Goal: Task Accomplishment & Management: Complete application form

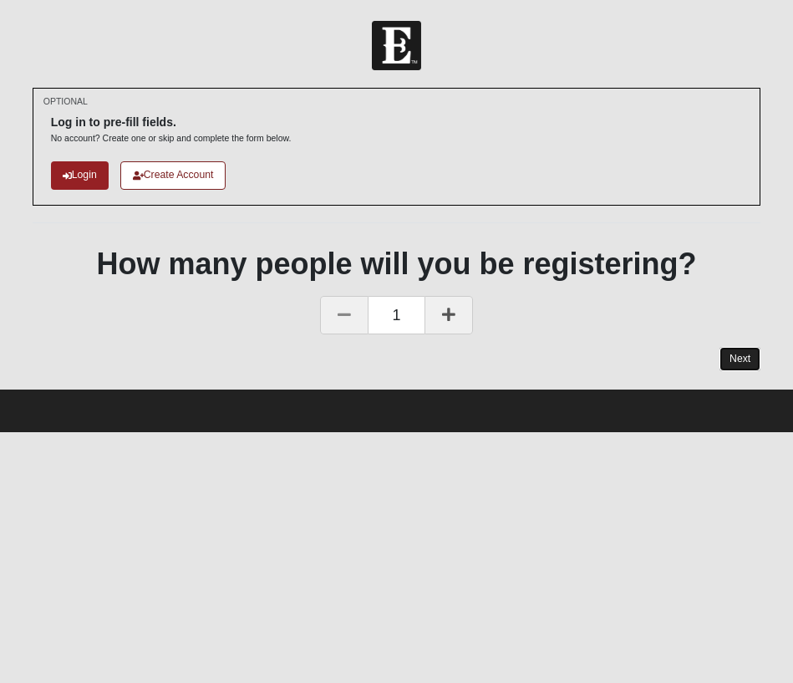
click at [745, 358] on button "Next" at bounding box center [739, 359] width 41 height 24
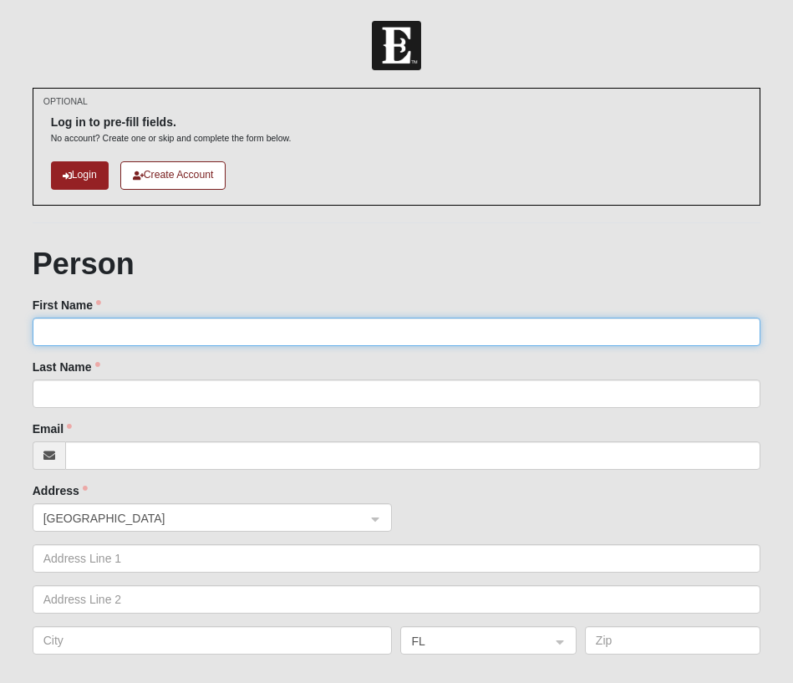
click at [620, 321] on input "First Name" at bounding box center [397, 332] width 729 height 28
type input "[PERSON_NAME]"
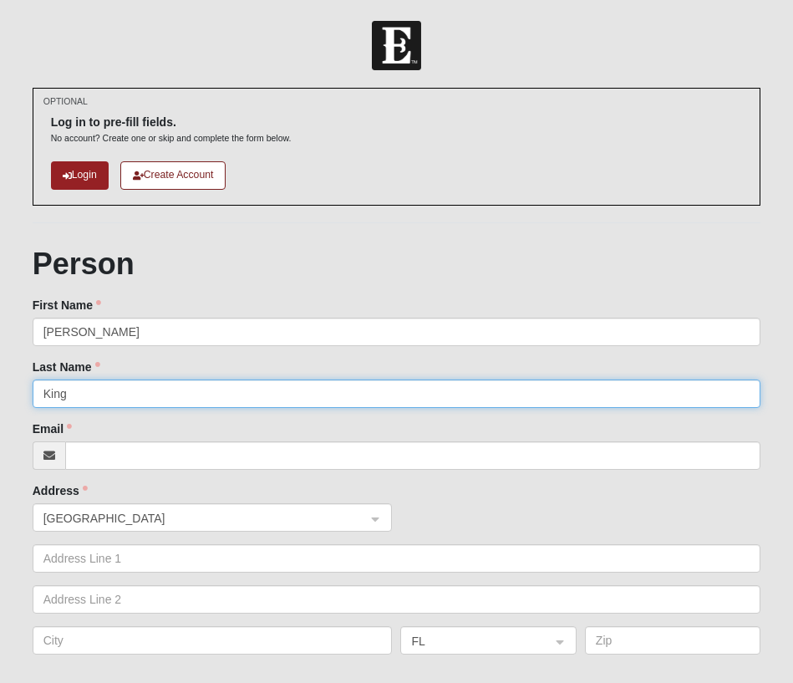
type input "King"
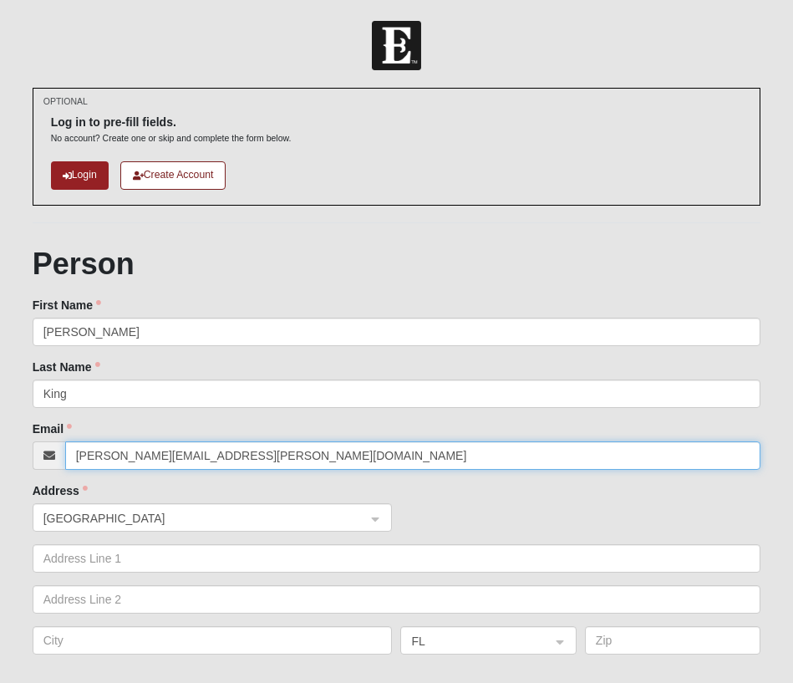
type input "[PERSON_NAME][EMAIL_ADDRESS][PERSON_NAME][DOMAIN_NAME]"
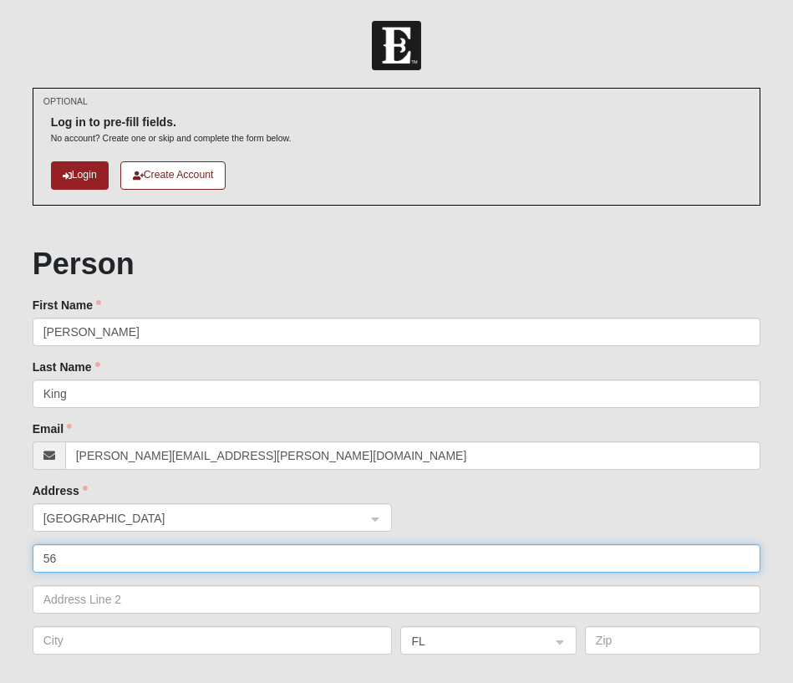
type input "56 Rambling Water Run"
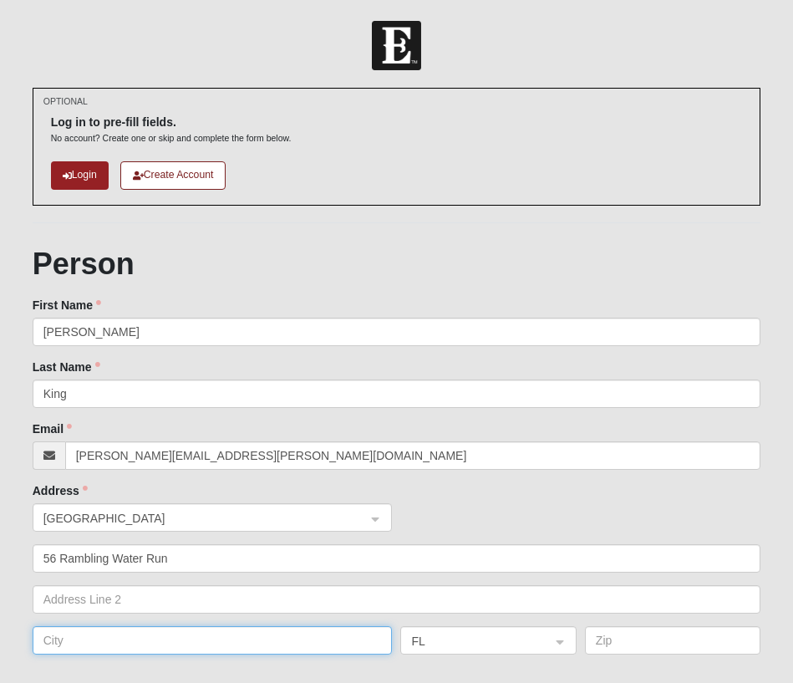
type input "St [PERSON_NAME]"
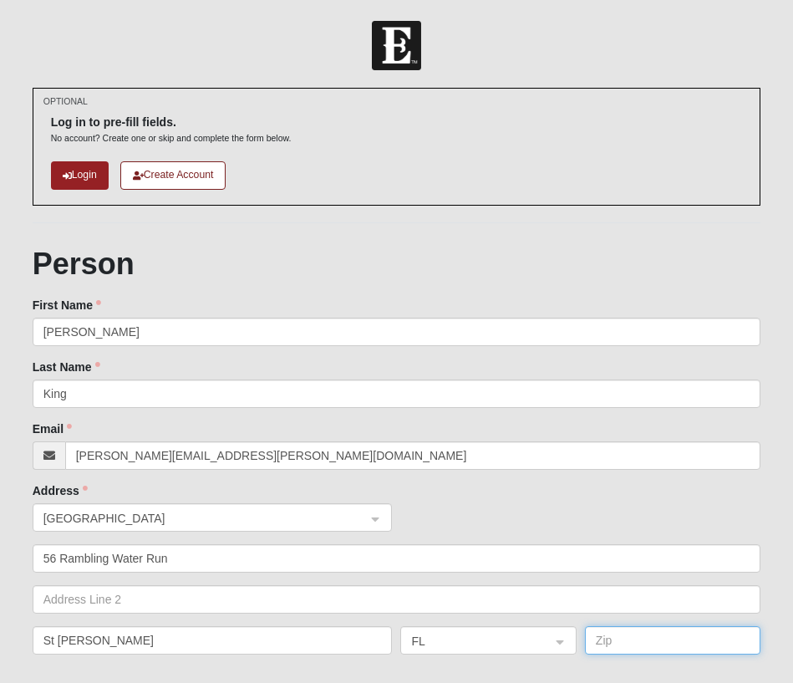
type input "32259"
type input "[PHONE_NUMBER]"
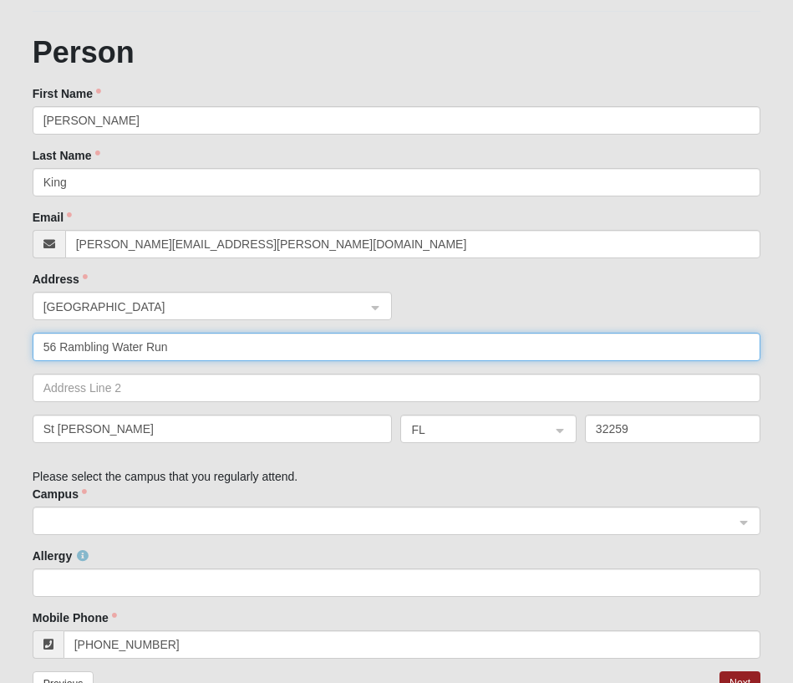
scroll to position [276, 0]
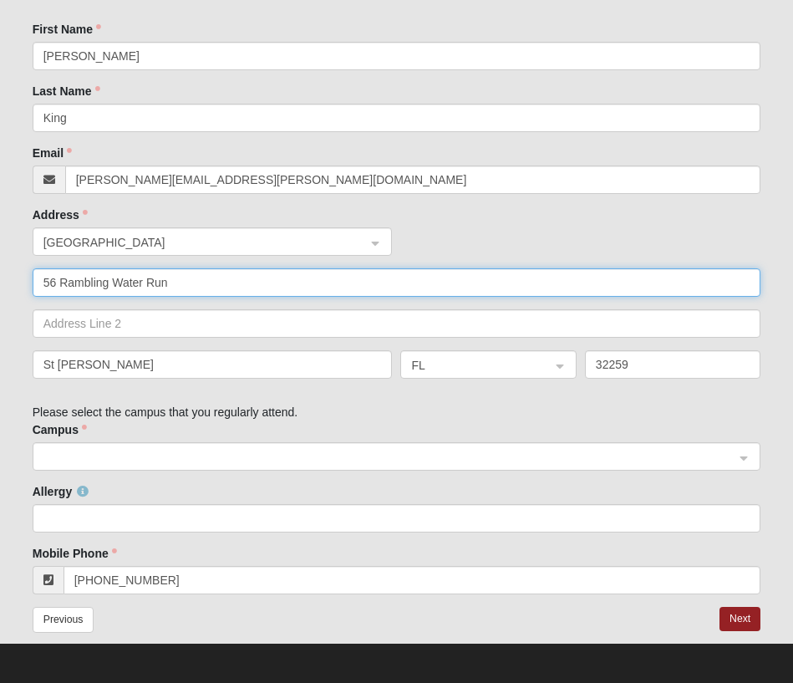
click at [250, 455] on span at bounding box center [389, 457] width 692 height 18
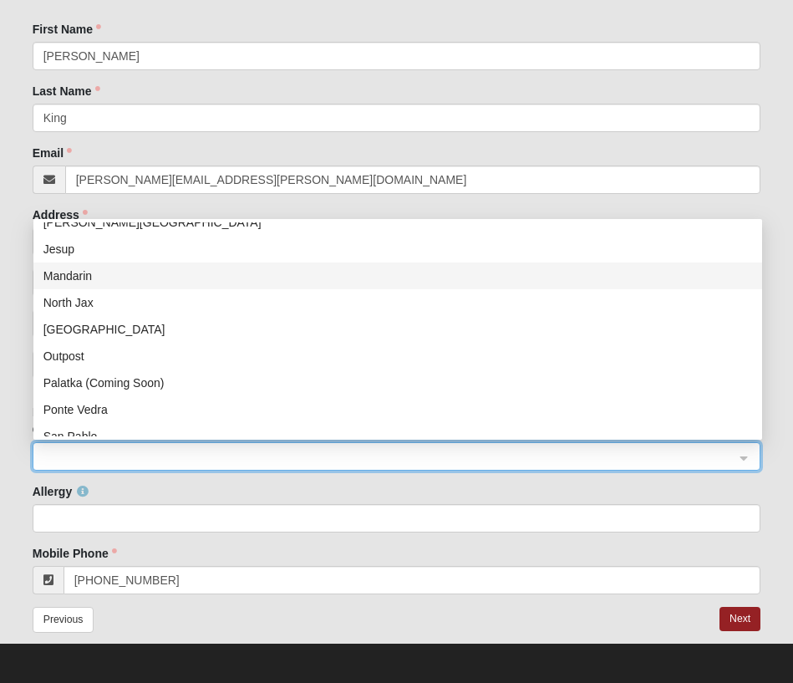
scroll to position [214, 0]
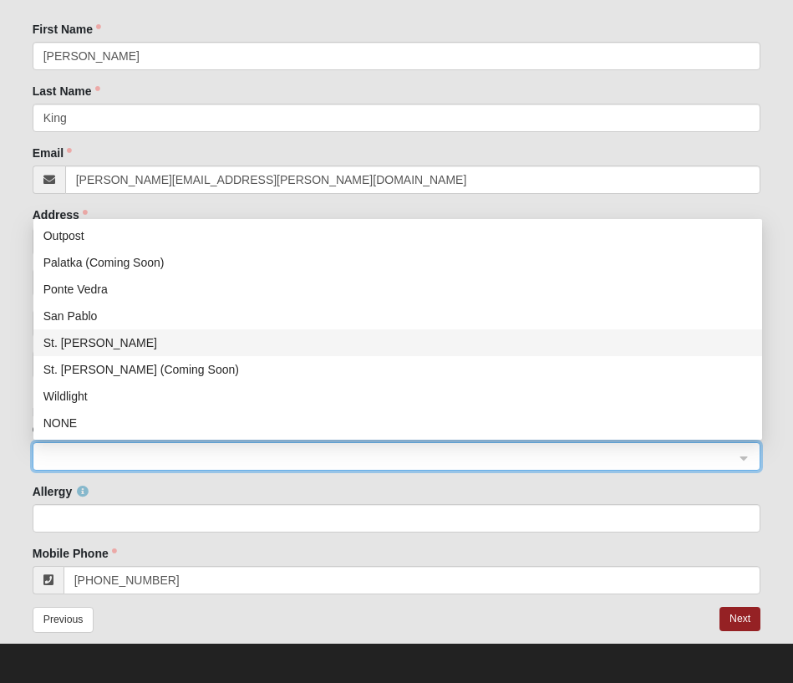
click at [236, 341] on div "St. [PERSON_NAME]" at bounding box center [397, 342] width 709 height 18
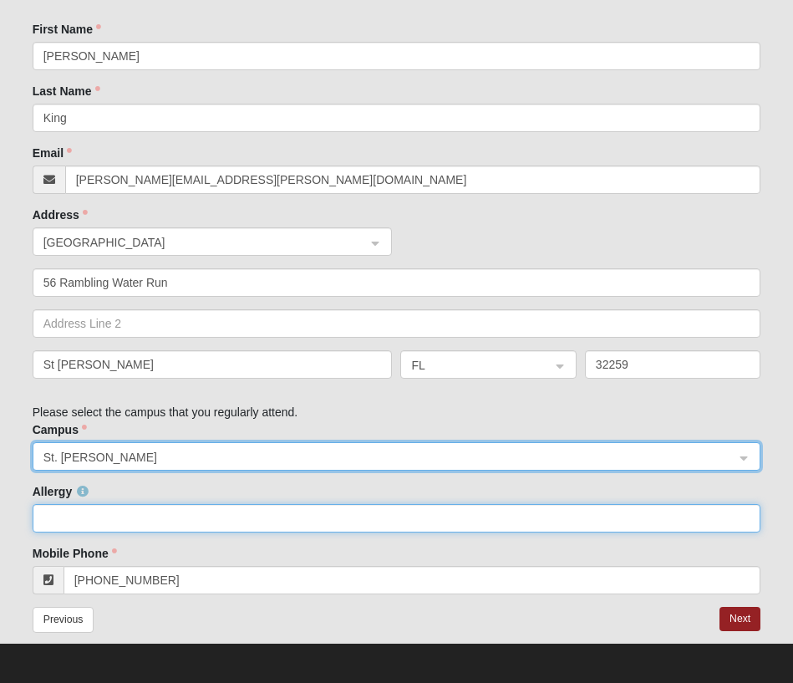
click at [178, 529] on input "Allergy" at bounding box center [397, 518] width 729 height 28
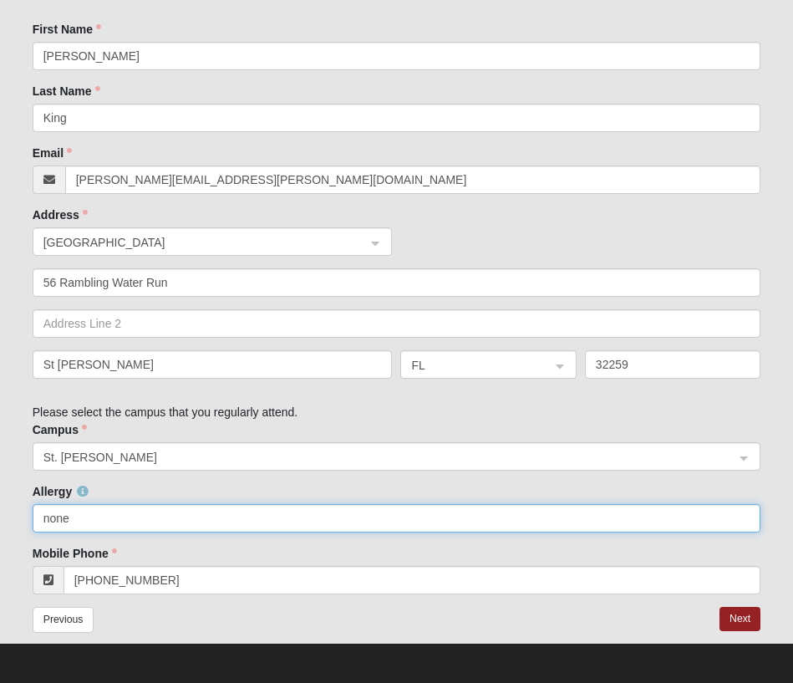
scroll to position [278, 0]
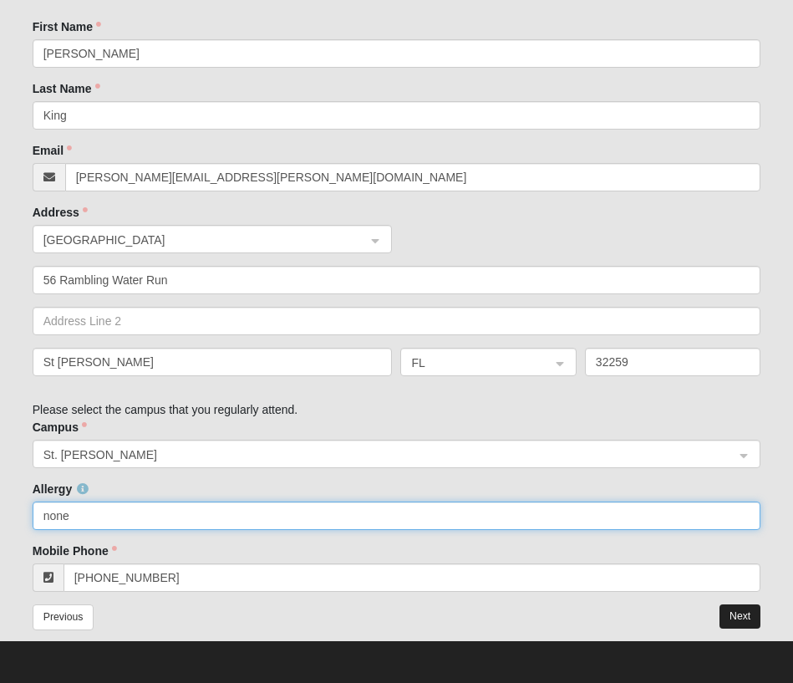
type input "none"
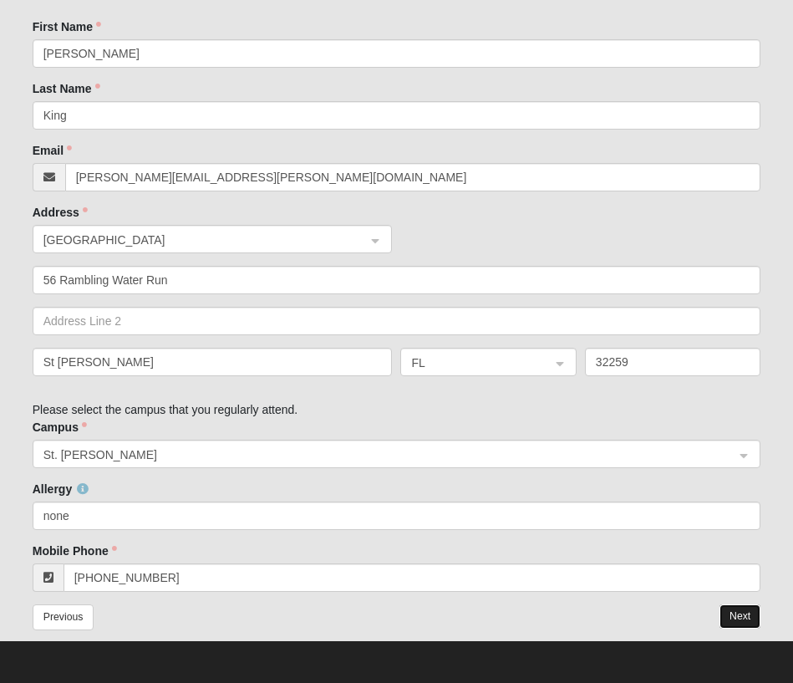
click at [739, 622] on button "Next" at bounding box center [739, 616] width 41 height 24
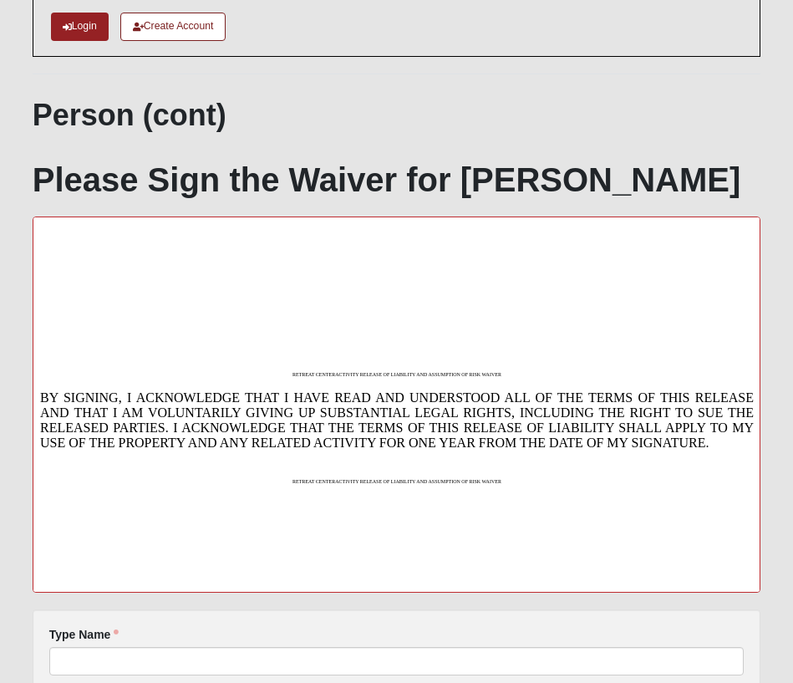
scroll to position [313, 0]
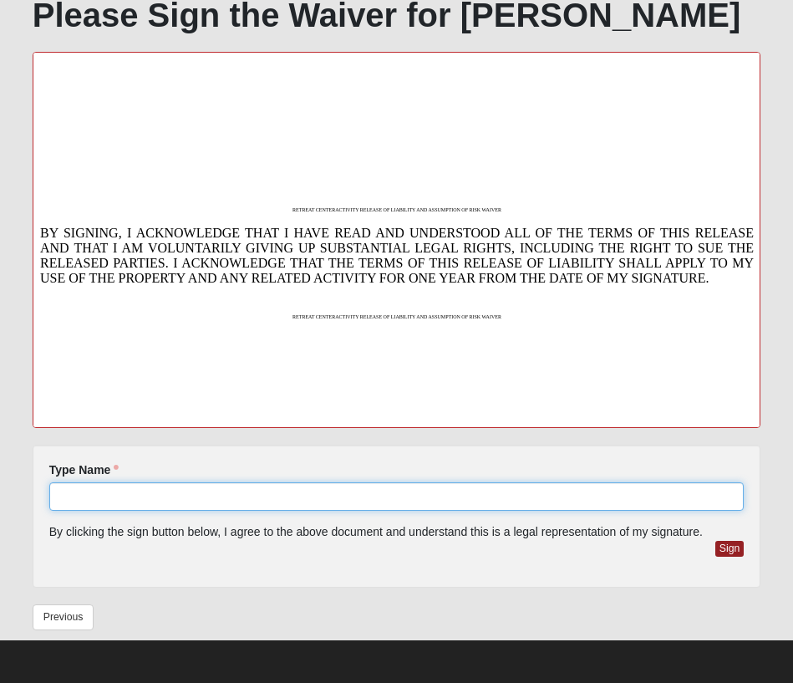
click at [310, 495] on input "Type Name" at bounding box center [396, 496] width 695 height 28
type input "[PERSON_NAME]"
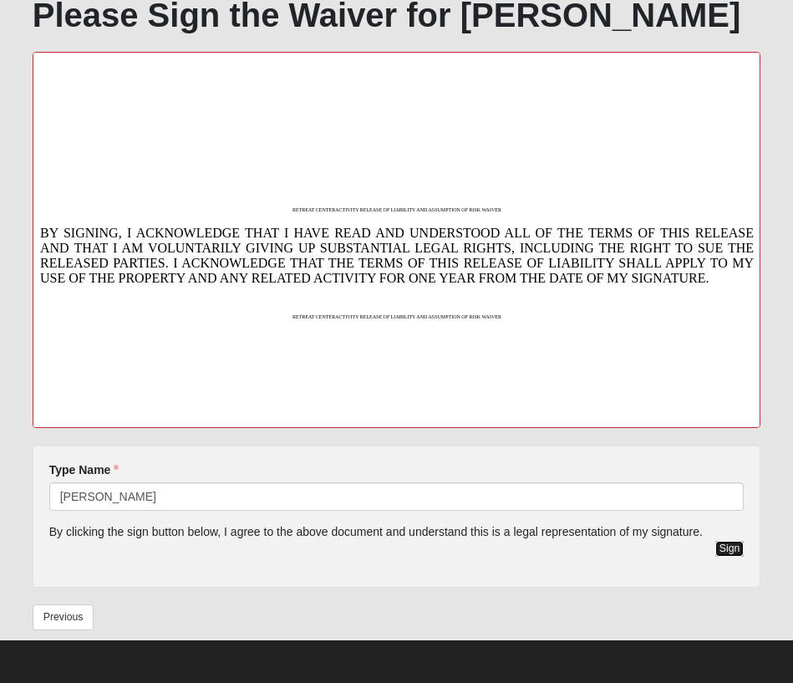
click at [736, 551] on button "Sign" at bounding box center [729, 549] width 29 height 16
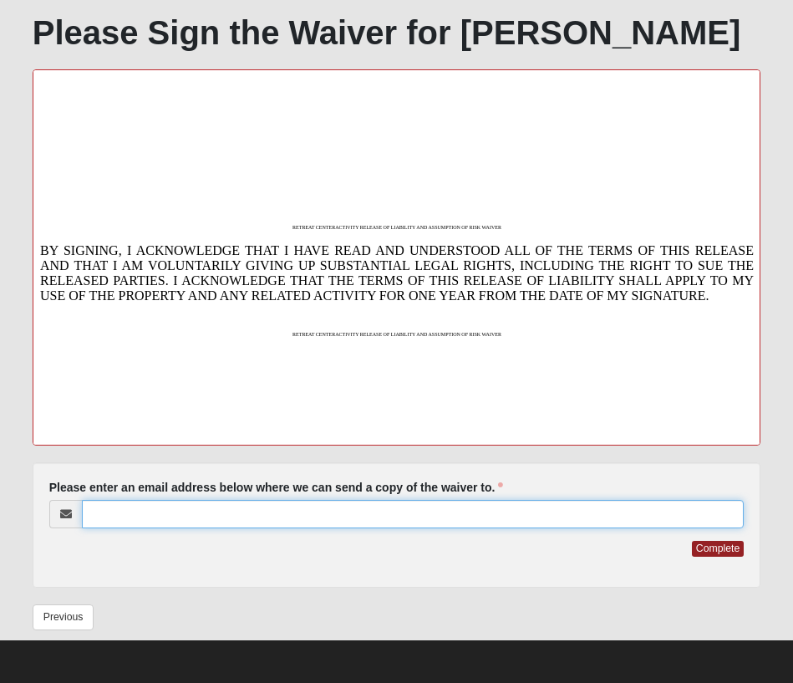
click at [301, 523] on input "Please enter an email address below where we can send a copy of the waiver to." at bounding box center [413, 514] width 663 height 28
type input "[PERSON_NAME][EMAIL_ADDRESS][PERSON_NAME][DOMAIN_NAME]"
click at [692, 541] on button "Complete" at bounding box center [718, 549] width 52 height 16
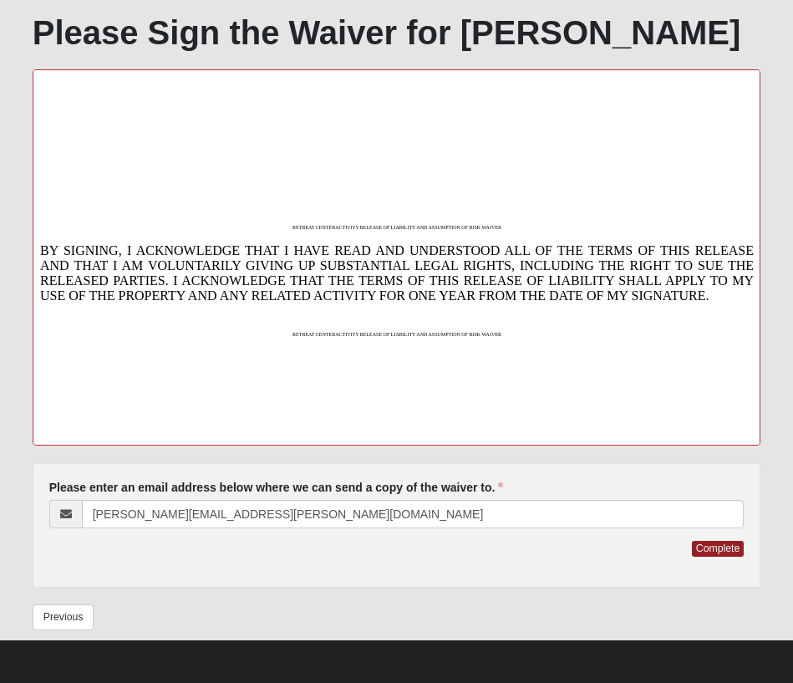
scroll to position [0, 0]
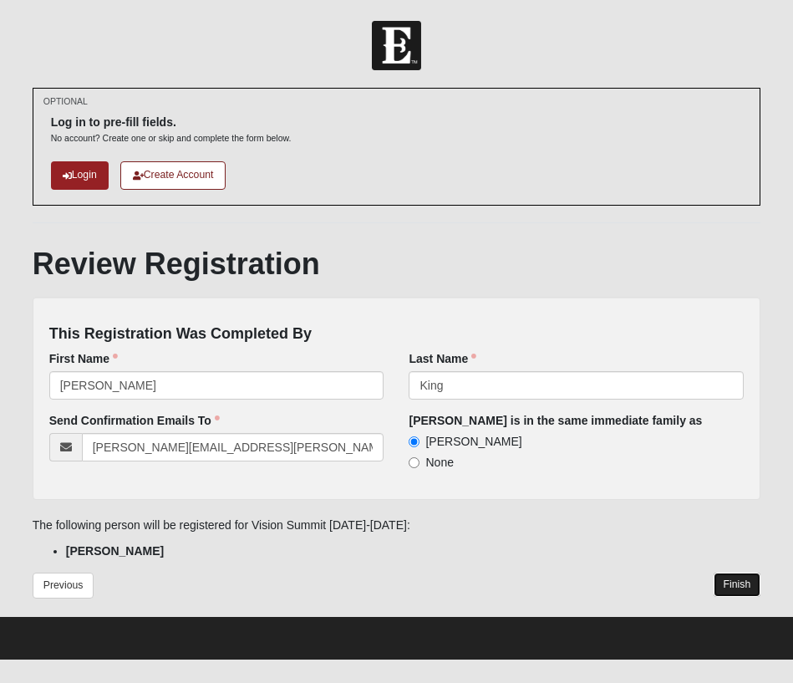
click at [735, 585] on button "Finish" at bounding box center [738, 584] width 48 height 24
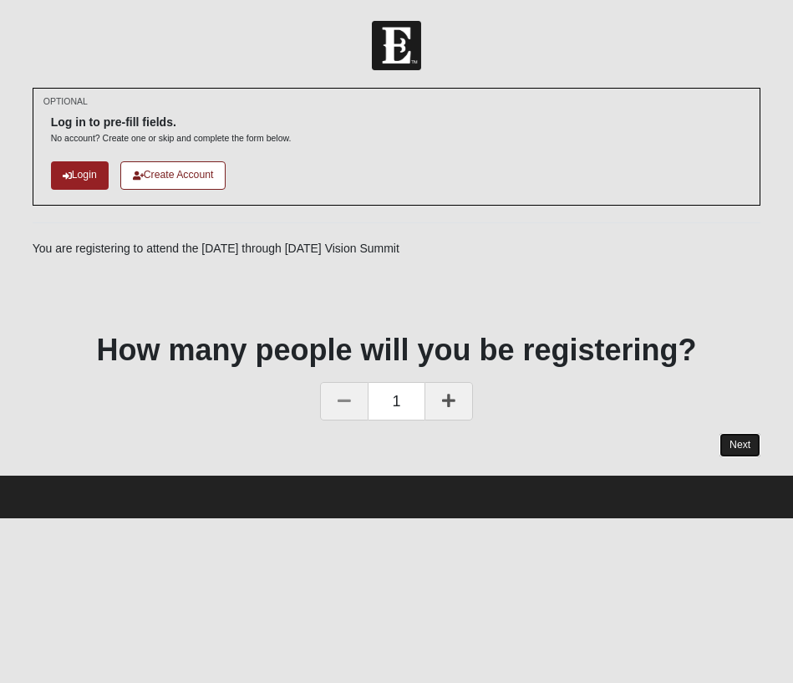
click at [725, 440] on button "Next" at bounding box center [739, 445] width 41 height 24
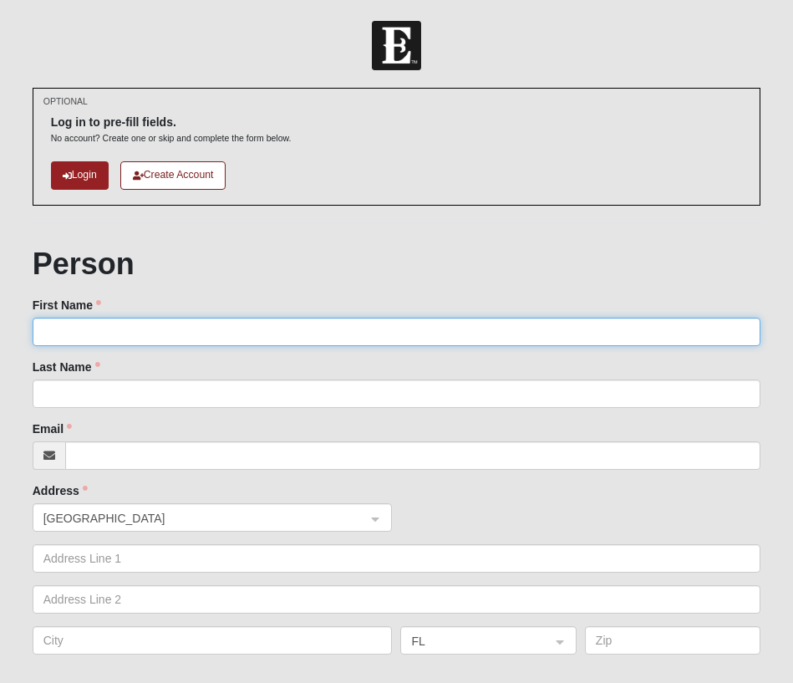
click at [581, 338] on input "First Name" at bounding box center [397, 332] width 729 height 28
type input "[PERSON_NAME]"
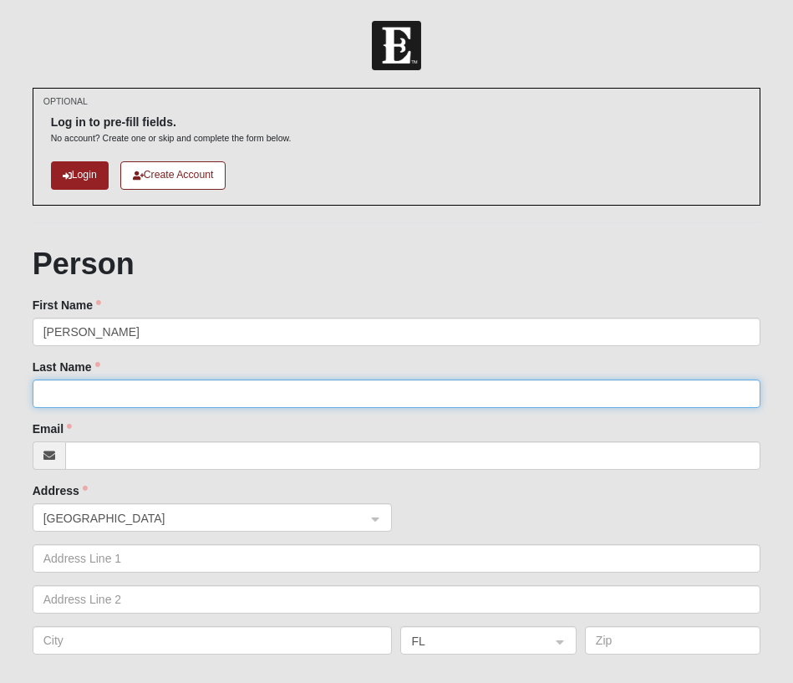
type input "King"
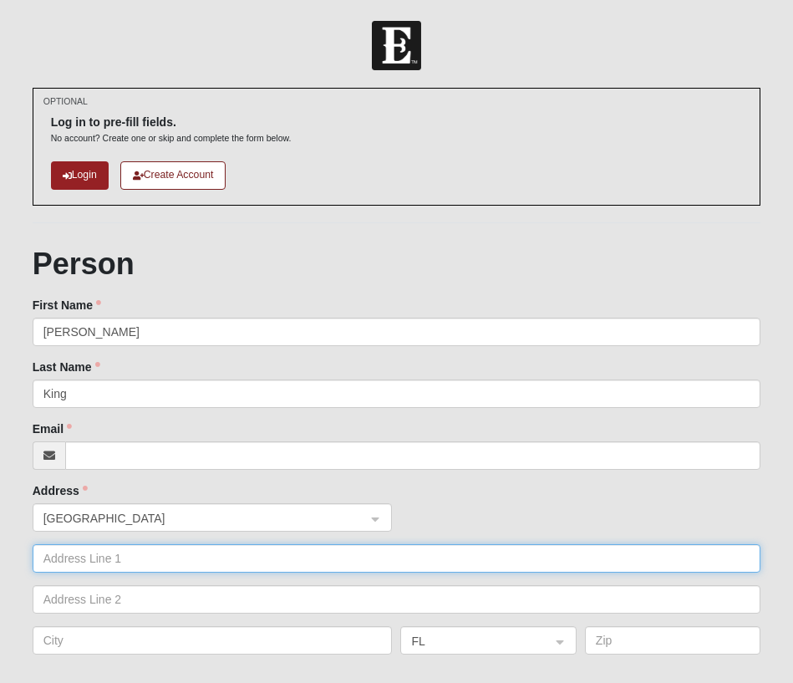
type input "56 Rambling Water Run"
type input "St [PERSON_NAME]"
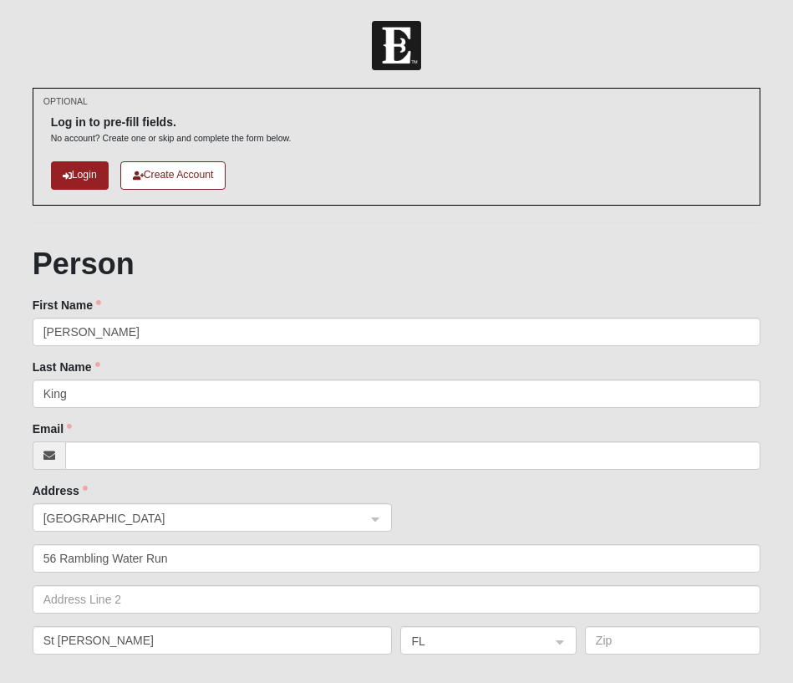
type input "32259"
type input "[PHONE_NUMBER]"
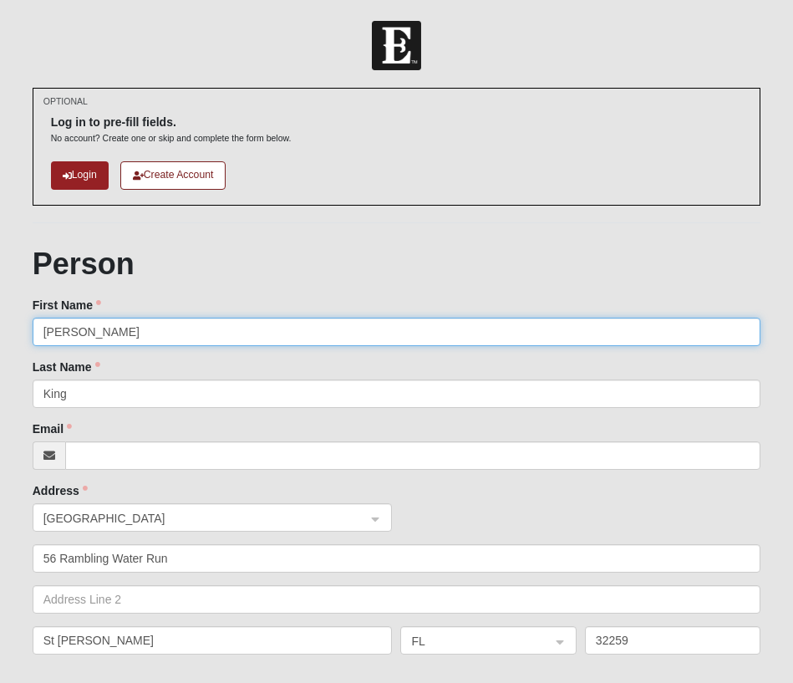
click at [191, 331] on input "[PERSON_NAME]" at bounding box center [397, 332] width 729 height 28
type input "[PERSON_NAME]"
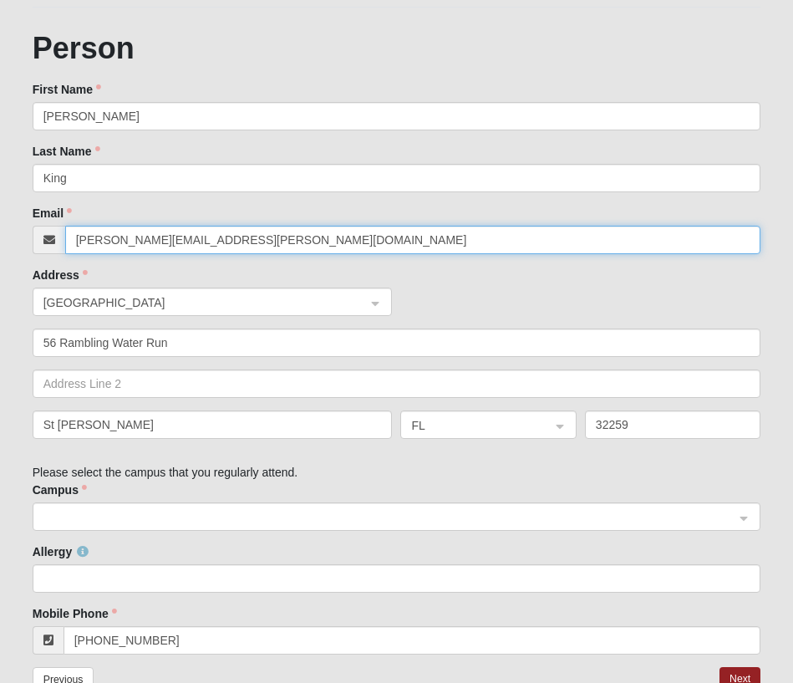
scroll to position [278, 0]
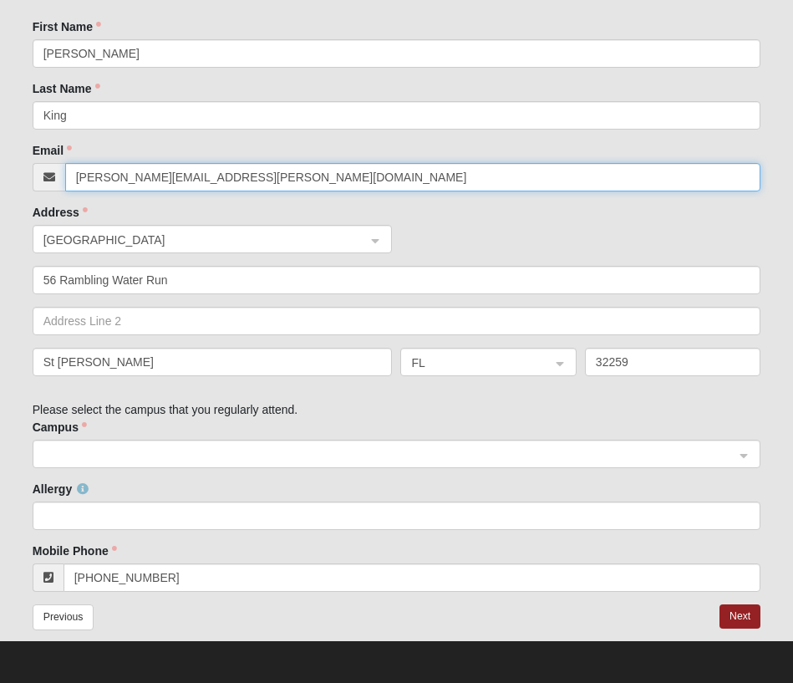
click at [220, 460] on span at bounding box center [389, 454] width 692 height 18
type input "[PERSON_NAME][EMAIL_ADDRESS][PERSON_NAME][DOMAIN_NAME]"
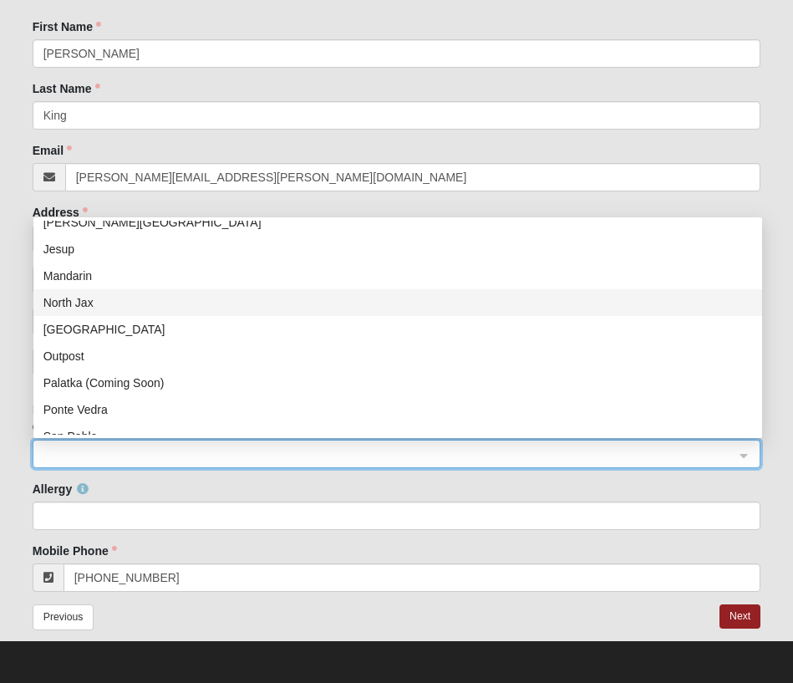
scroll to position [214, 0]
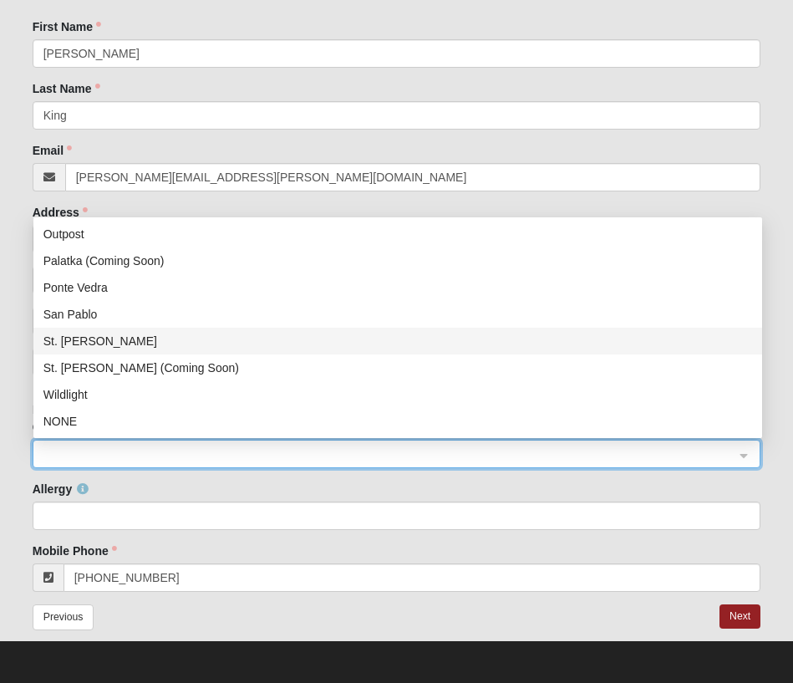
click at [216, 346] on div "St. [PERSON_NAME]" at bounding box center [397, 341] width 709 height 18
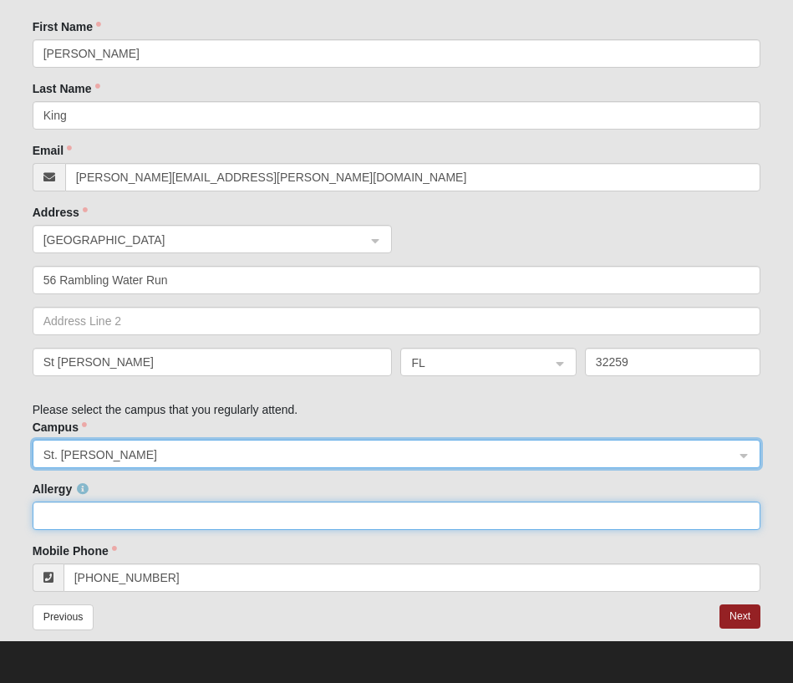
click at [196, 523] on input "Allergy" at bounding box center [397, 515] width 729 height 28
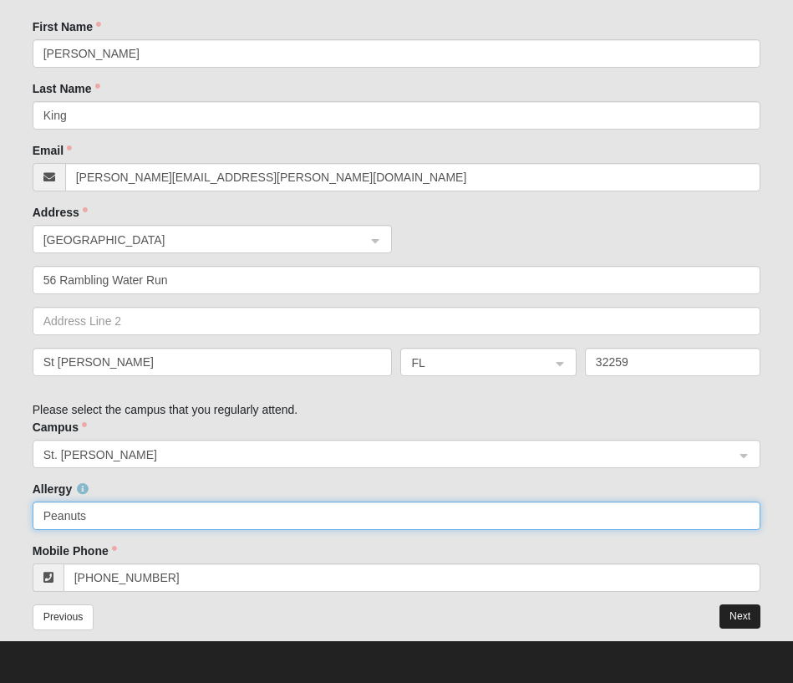
type input "Peanuts"
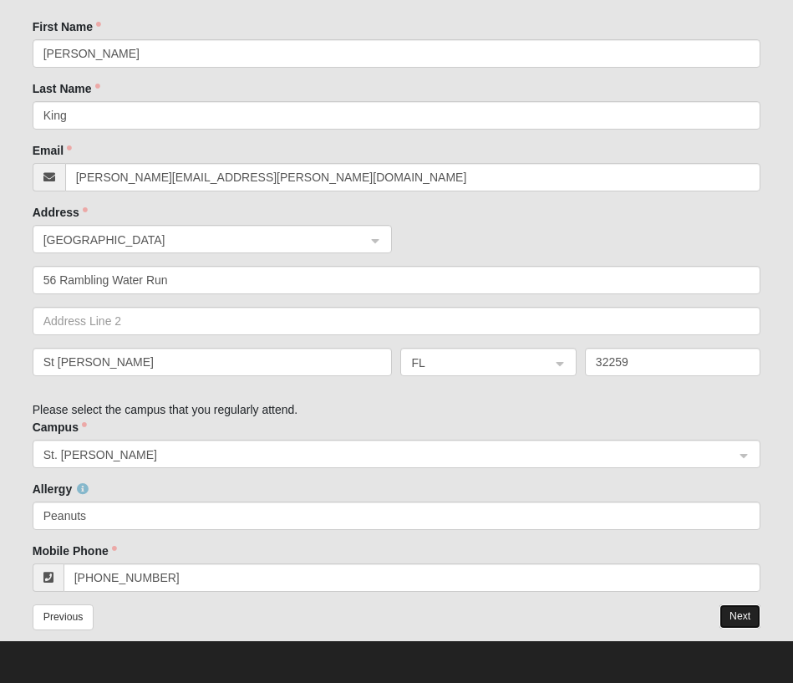
click at [731, 624] on button "Next" at bounding box center [739, 616] width 41 height 24
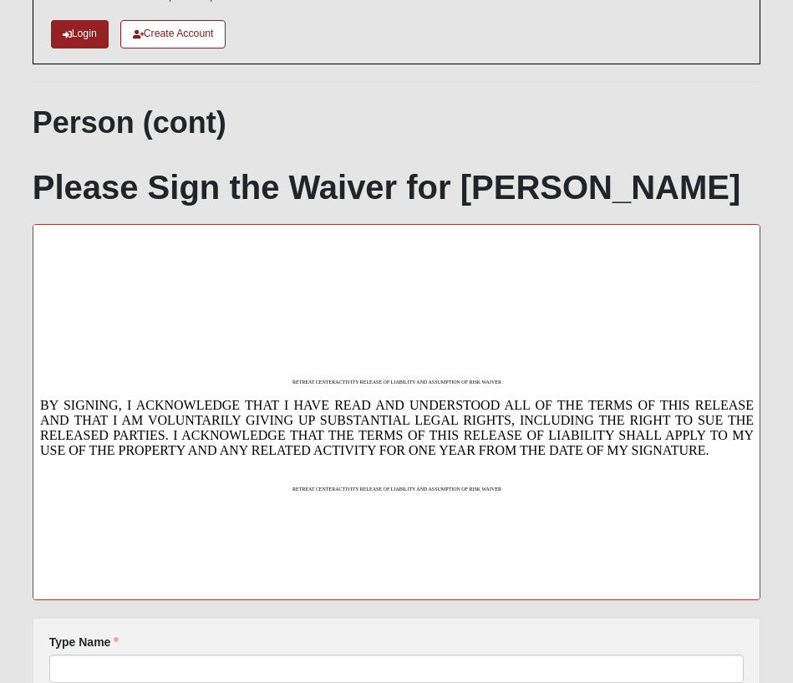
scroll to position [313, 0]
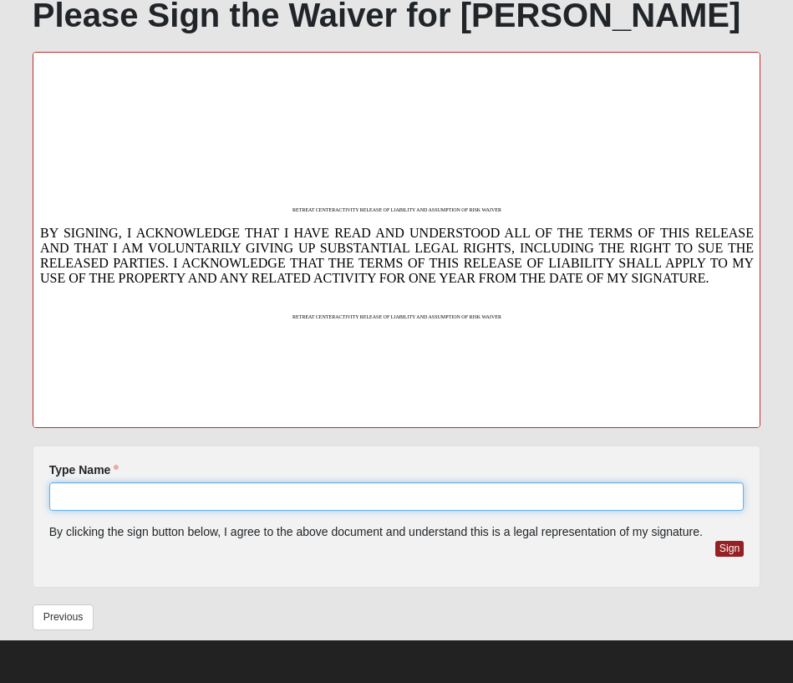
click at [244, 483] on input "Type Name" at bounding box center [396, 496] width 695 height 28
type input "[PERSON_NAME]"
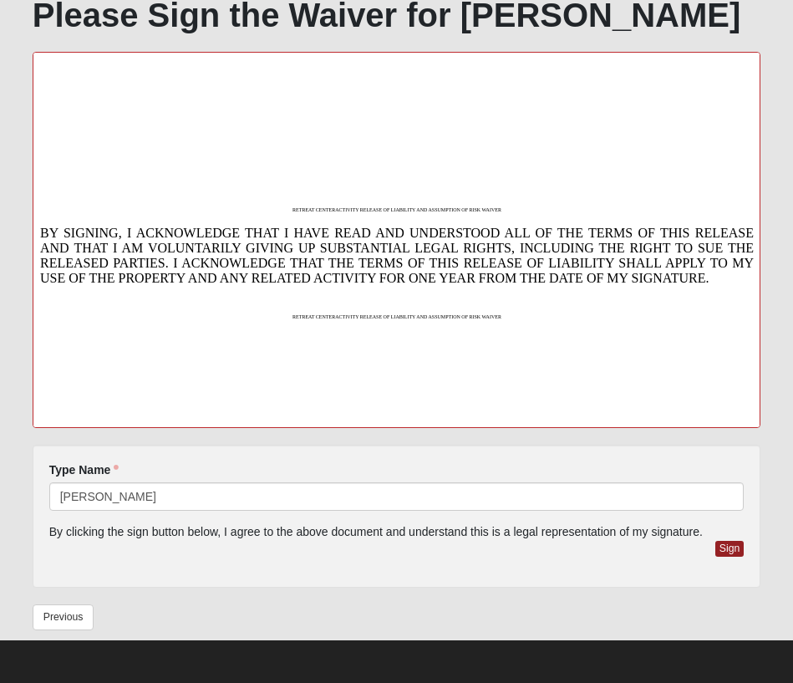
click at [709, 550] on div "Sign" at bounding box center [396, 556] width 695 height 30
click at [730, 552] on button "Sign" at bounding box center [729, 549] width 29 height 16
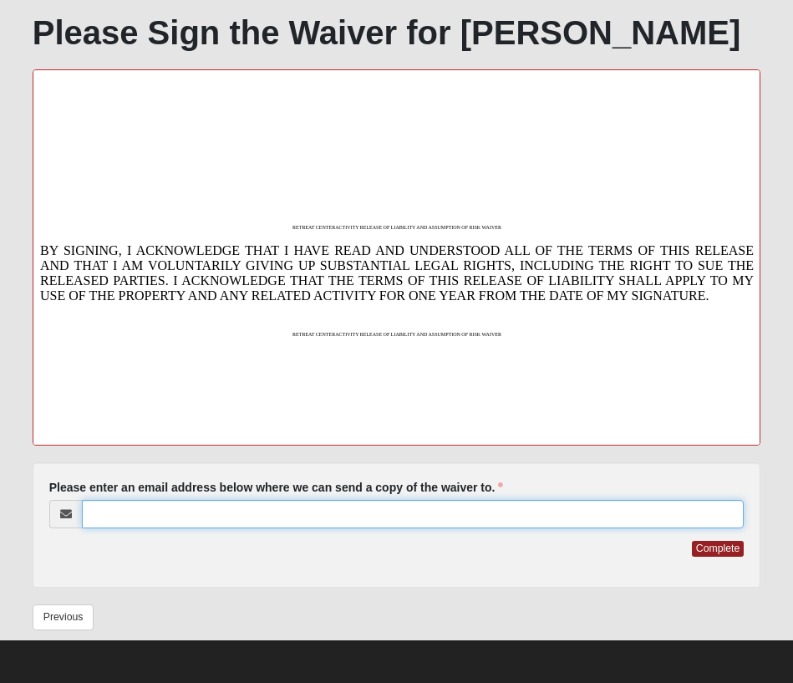
click at [655, 507] on input "Please enter an email address below where we can send a copy of the waiver to." at bounding box center [413, 514] width 663 height 28
type input "[PERSON_NAME][EMAIL_ADDRESS][PERSON_NAME][DOMAIN_NAME]"
click at [692, 541] on button "Complete" at bounding box center [718, 549] width 52 height 16
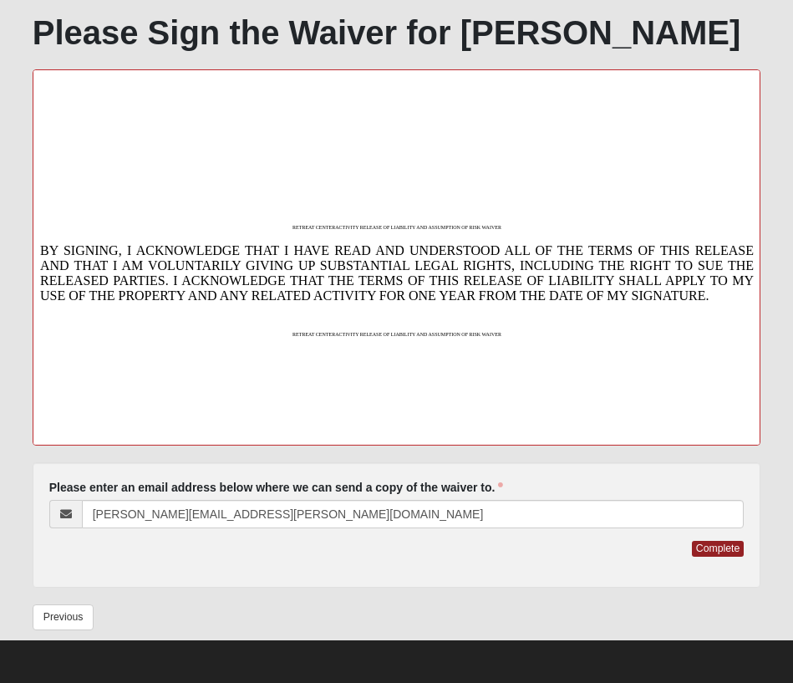
scroll to position [0, 0]
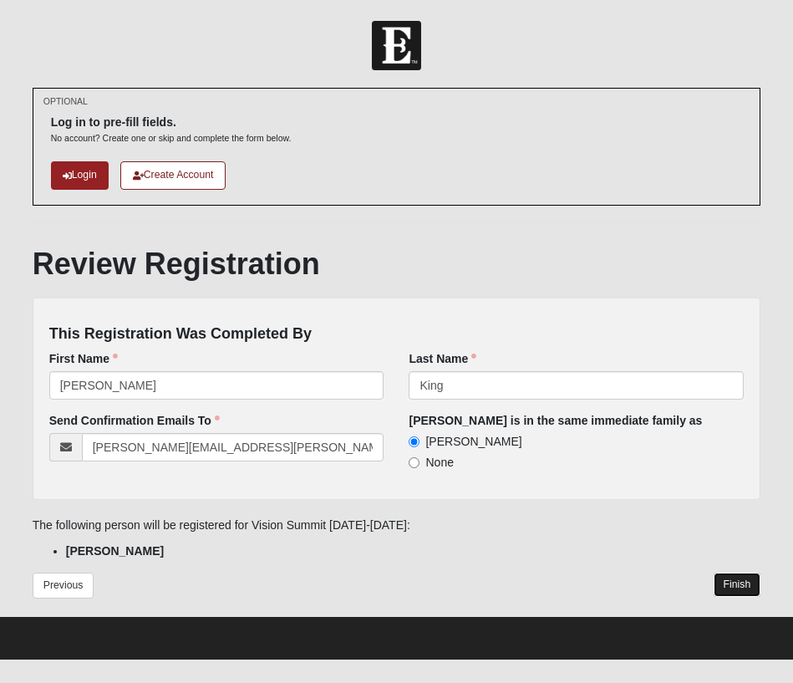
click at [734, 592] on button "Finish" at bounding box center [738, 584] width 48 height 24
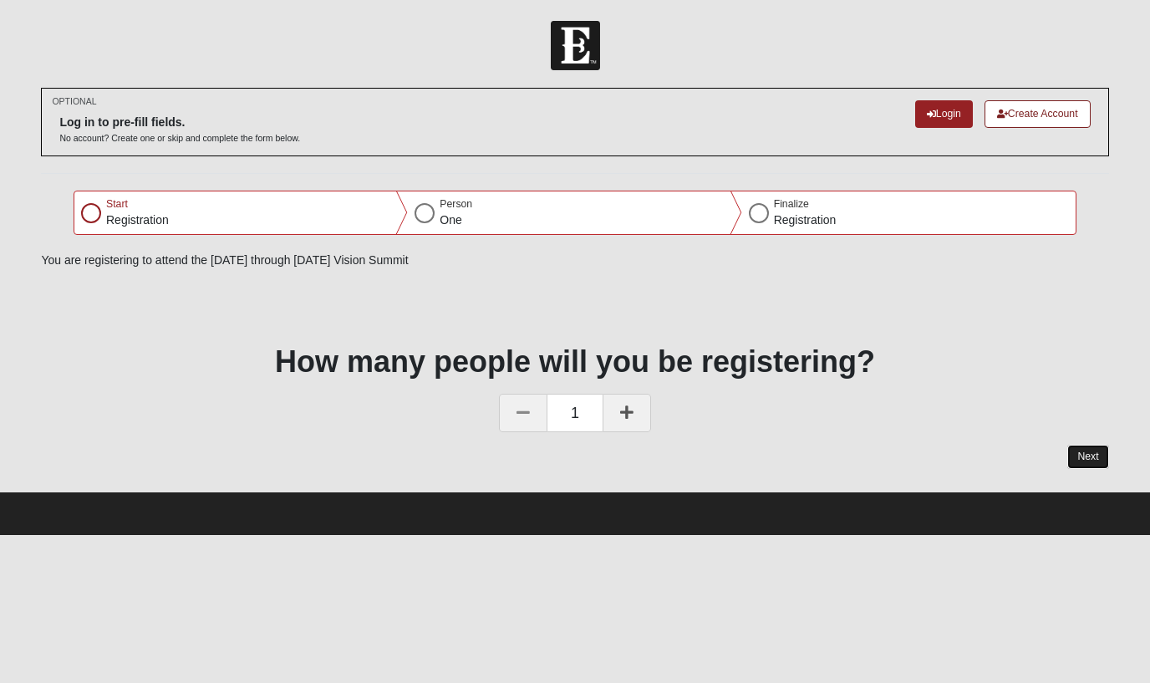
click at [1095, 457] on button "Next" at bounding box center [1087, 457] width 41 height 24
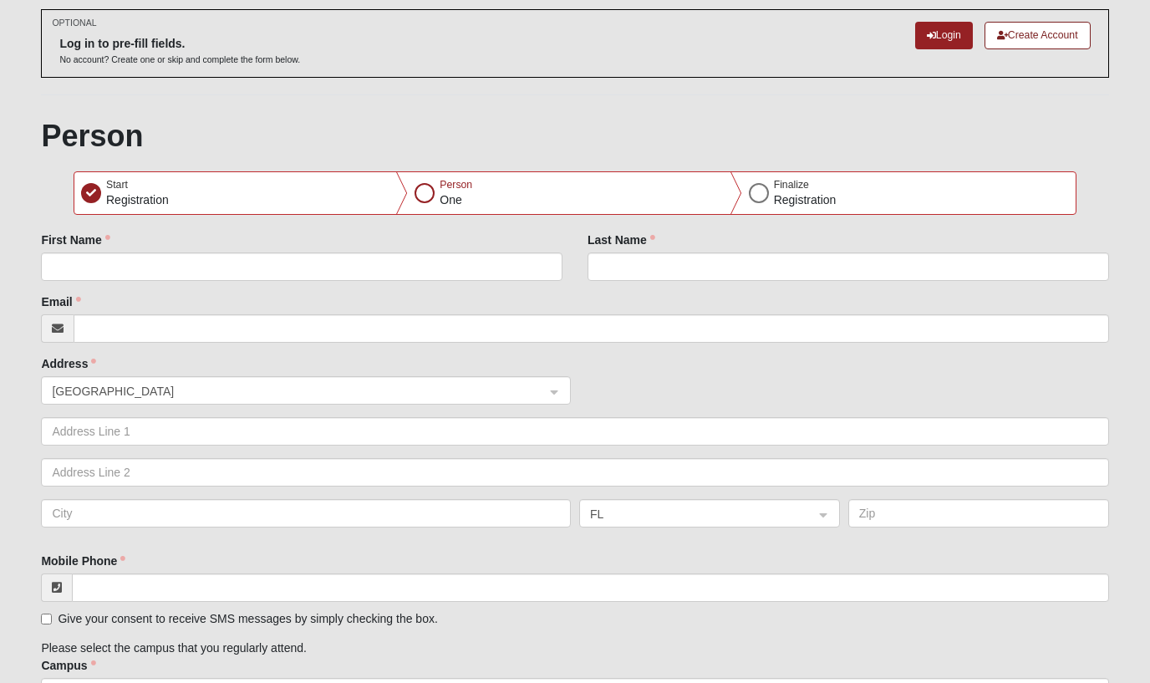
scroll to position [257, 0]
